Goal: Check status: Check status

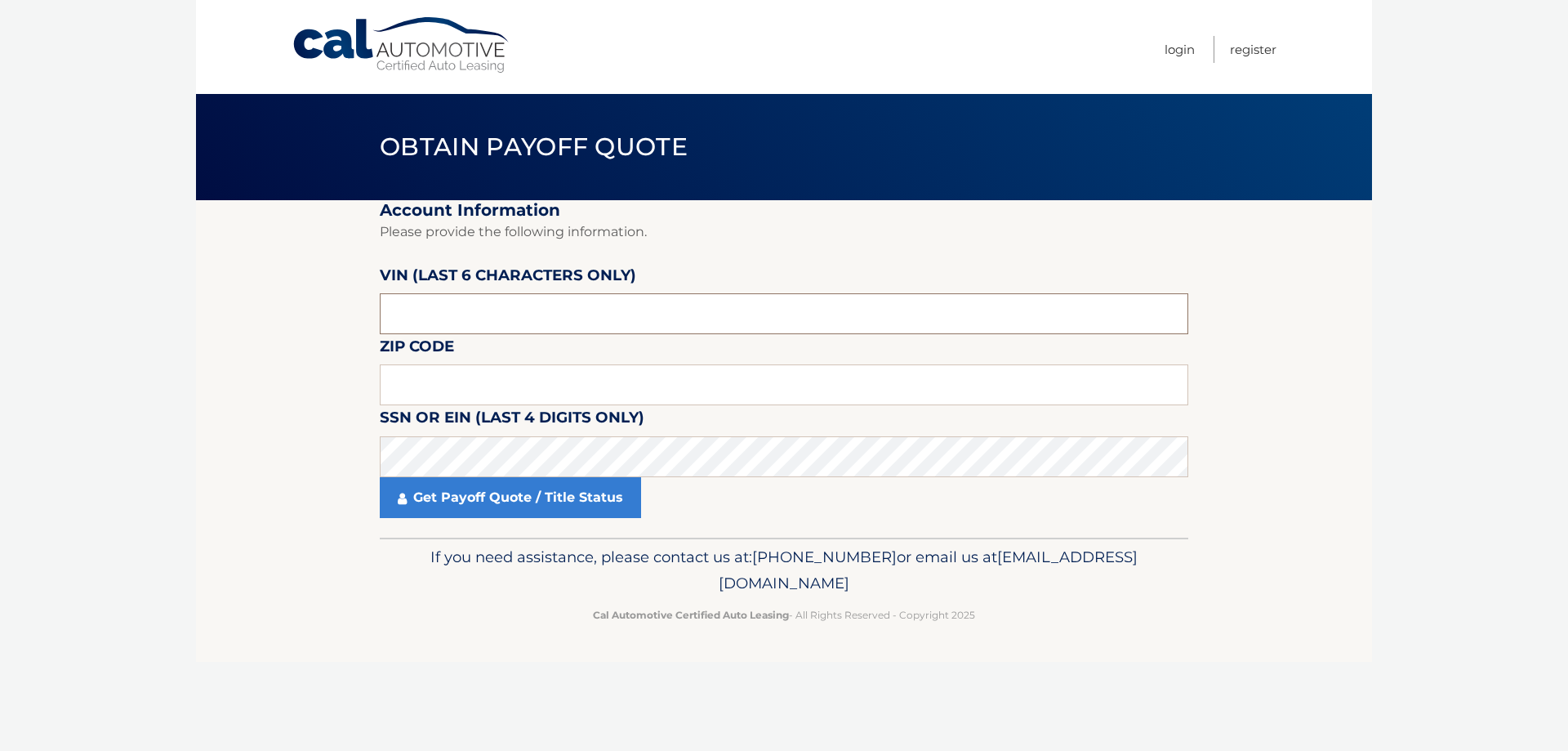
click at [403, 315] on input "text" at bounding box center [784, 313] width 809 height 41
type input "649331"
click at [387, 398] on input "text" at bounding box center [784, 385] width 809 height 41
type input "07003"
click at [488, 506] on link "Get Payoff Quote / Title Status" at bounding box center [511, 497] width 261 height 41
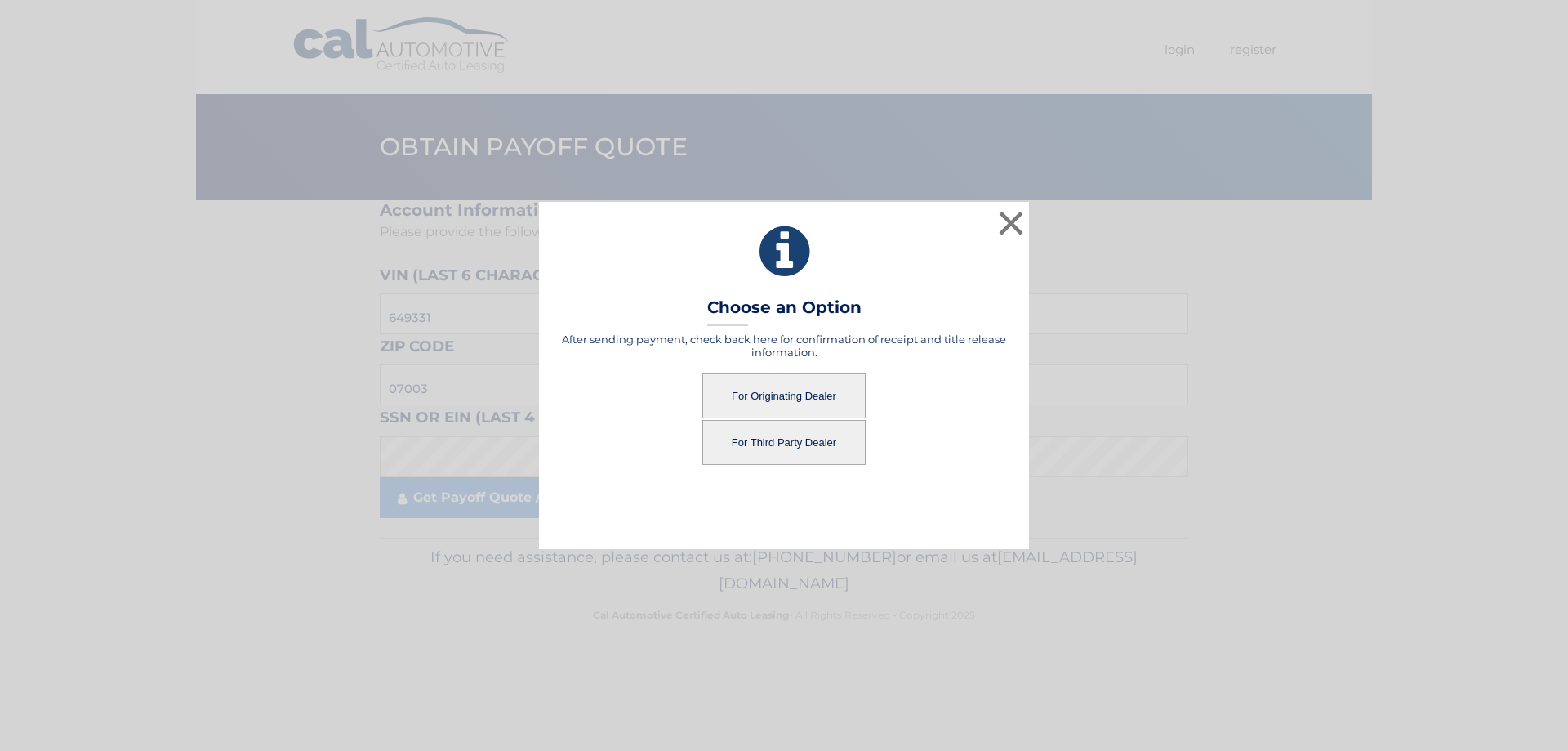
click at [787, 391] on button "For Originating Dealer" at bounding box center [784, 396] width 164 height 45
click at [798, 400] on button "For Originating Dealer" at bounding box center [784, 396] width 164 height 45
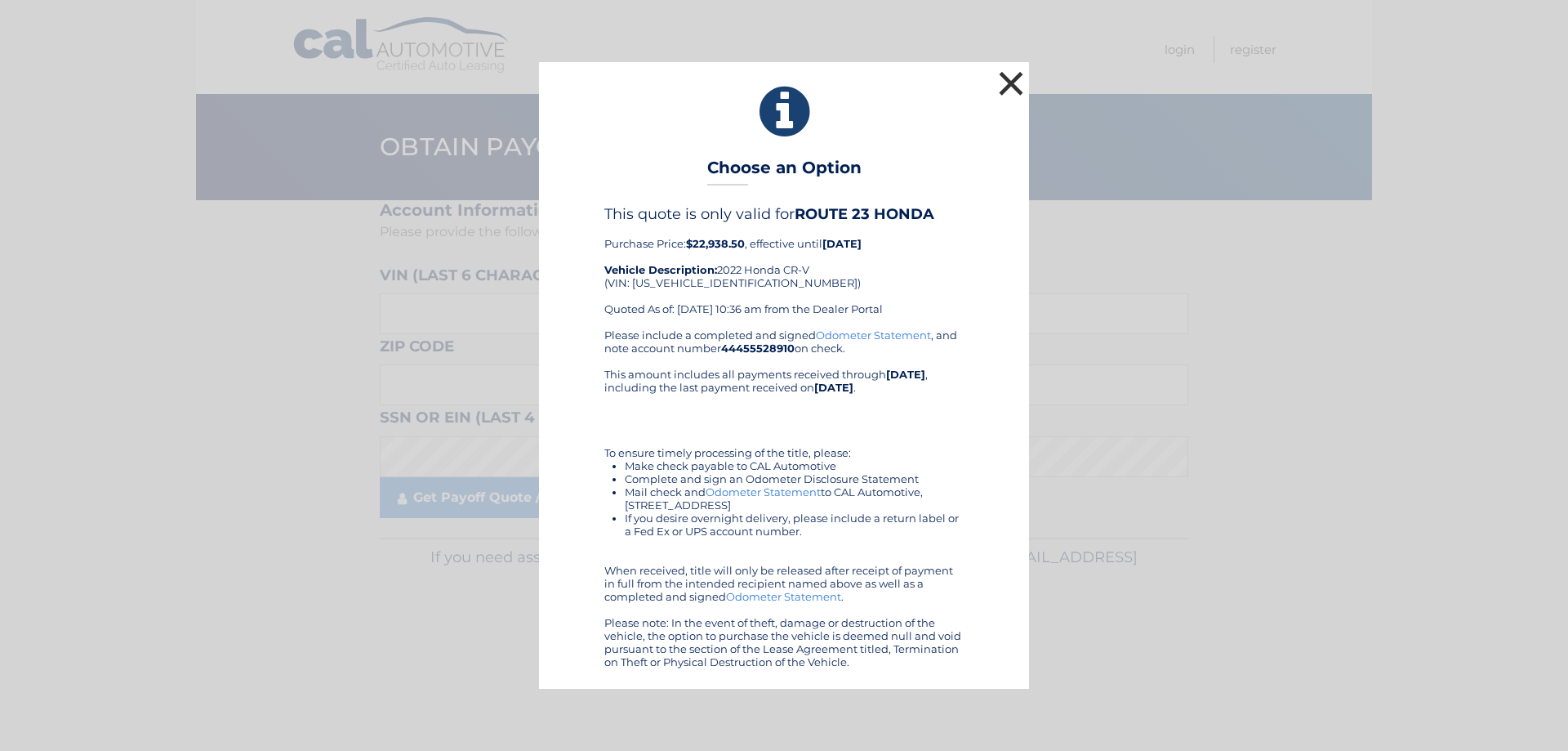
click at [1012, 74] on button "×" at bounding box center [1012, 83] width 33 height 33
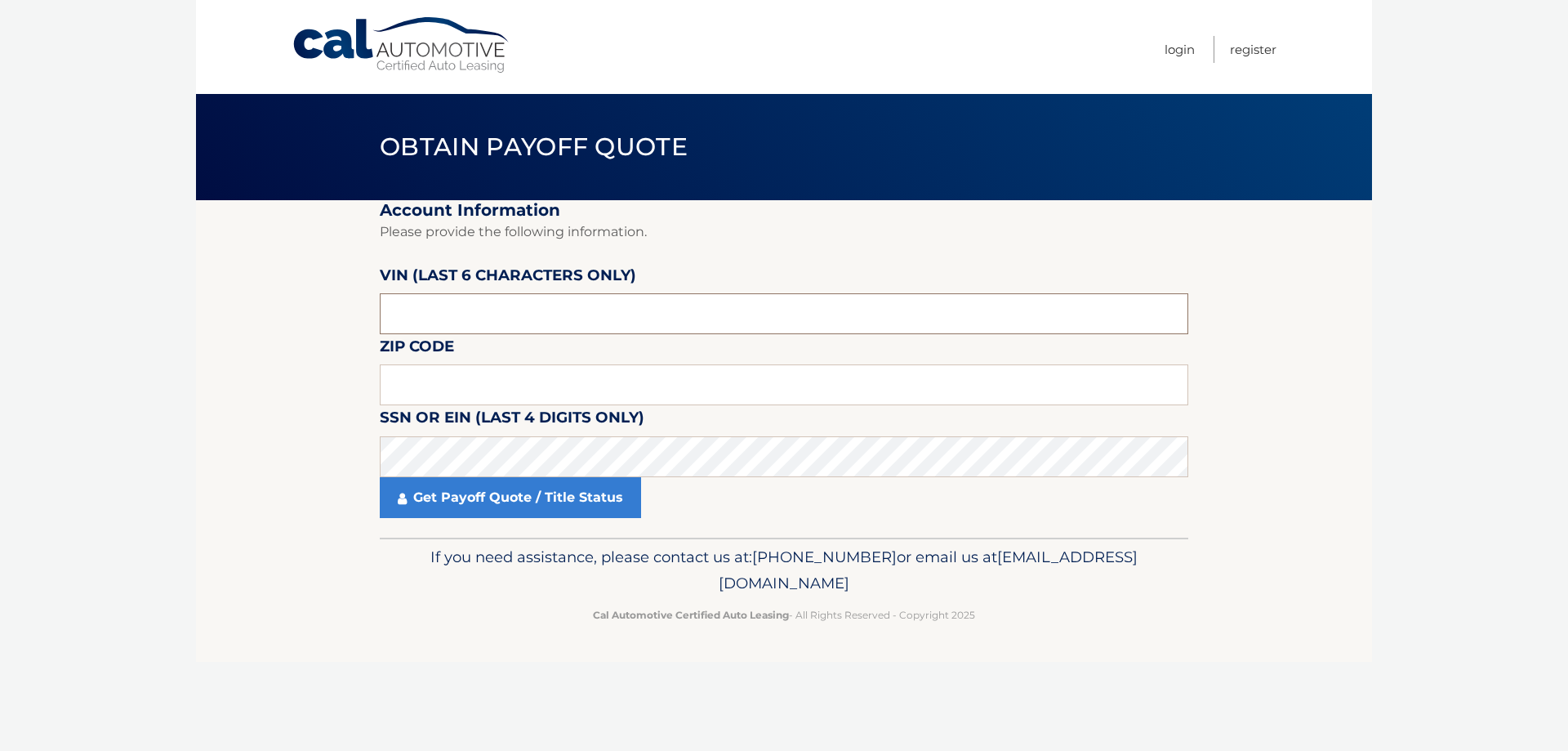
click at [528, 309] on input "text" at bounding box center [784, 313] width 809 height 41
type input "649331"
click at [427, 381] on input "text" at bounding box center [784, 385] width 809 height 41
type input "07003"
click at [510, 503] on link "Get Payoff Quote / Title Status" at bounding box center [511, 497] width 261 height 41
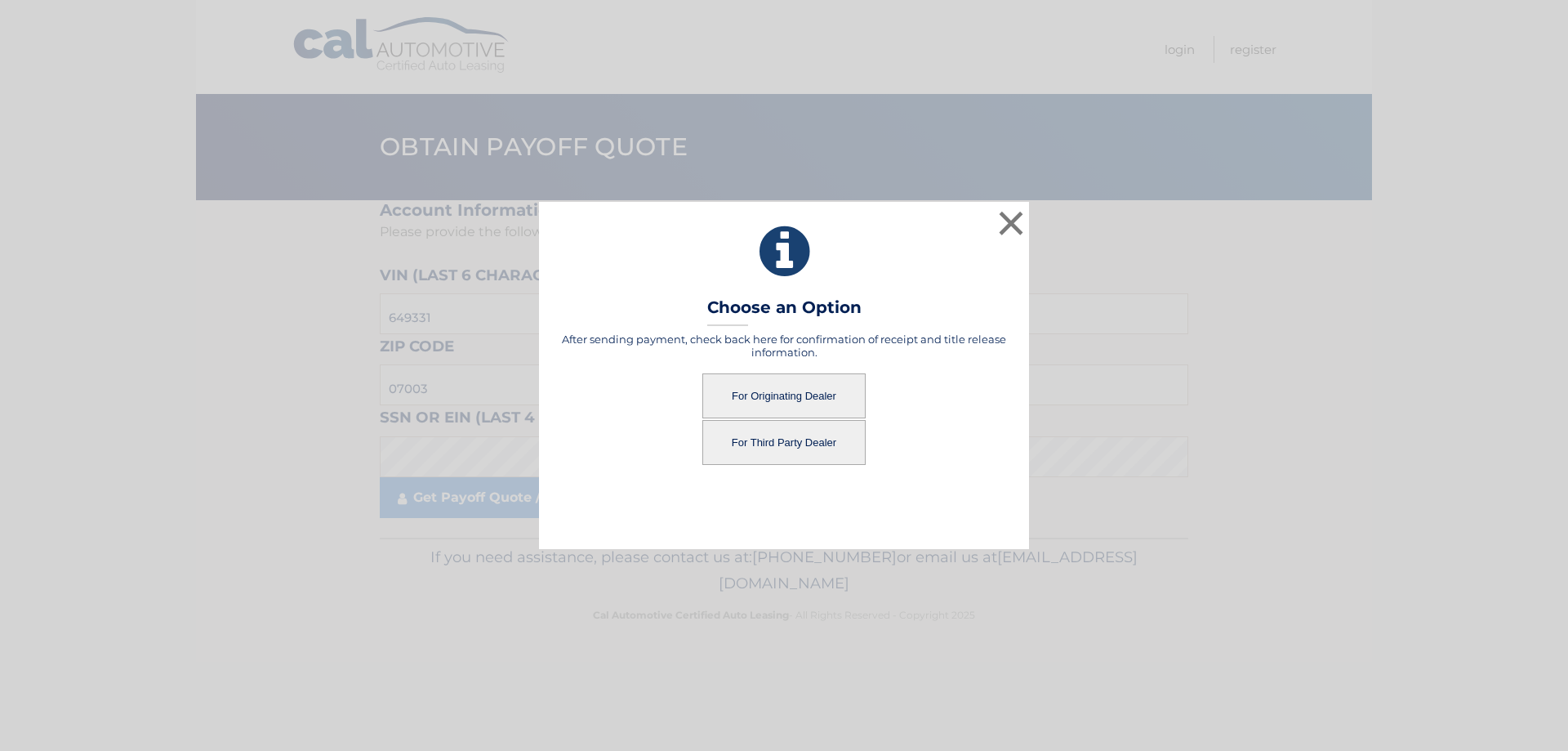
click at [782, 442] on button "For Third Party Dealer" at bounding box center [784, 442] width 164 height 45
click at [801, 443] on button "For Third Party Dealer" at bounding box center [784, 442] width 164 height 45
